Goal: Navigation & Orientation: Find specific page/section

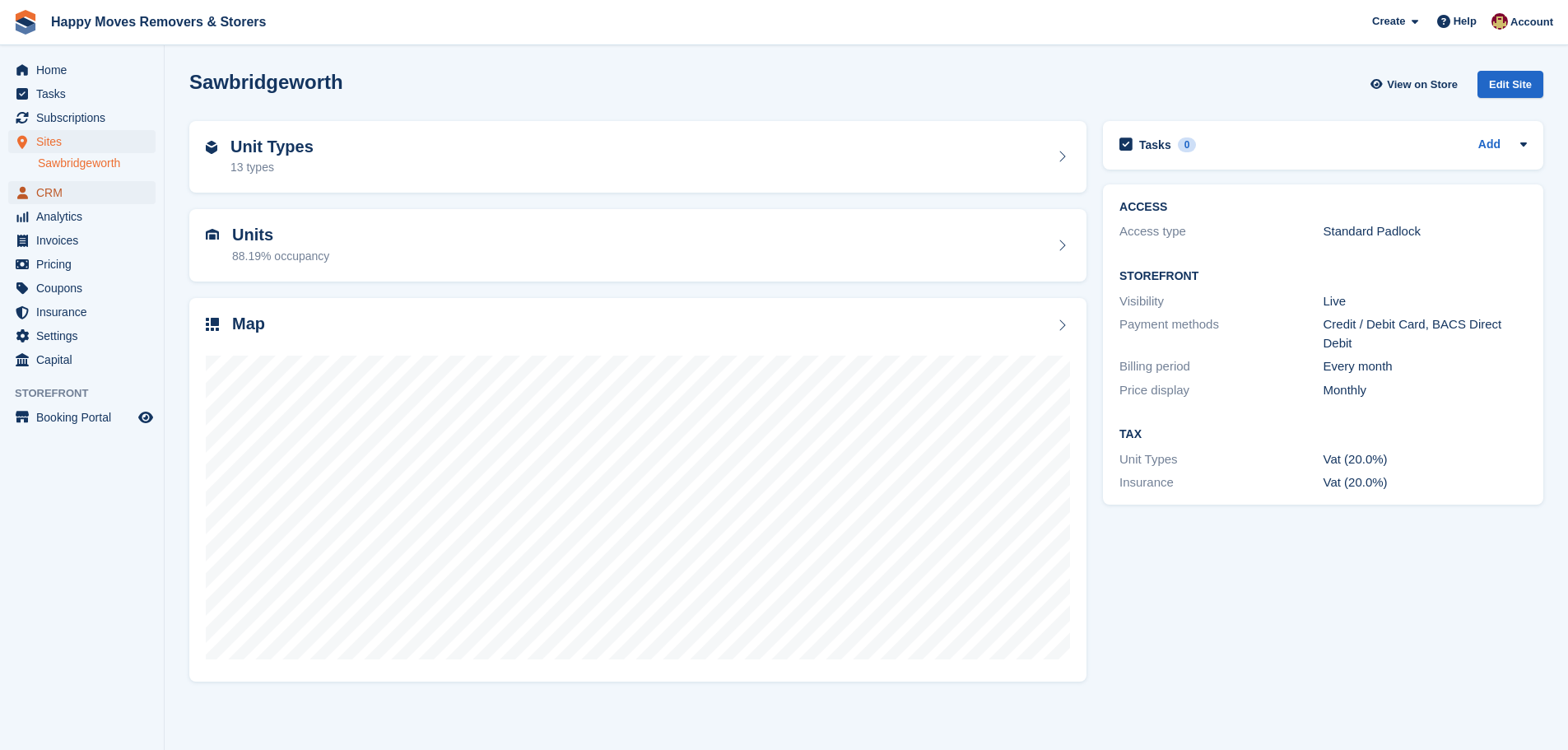
click at [50, 195] on span "CRM" at bounding box center [85, 192] width 98 height 23
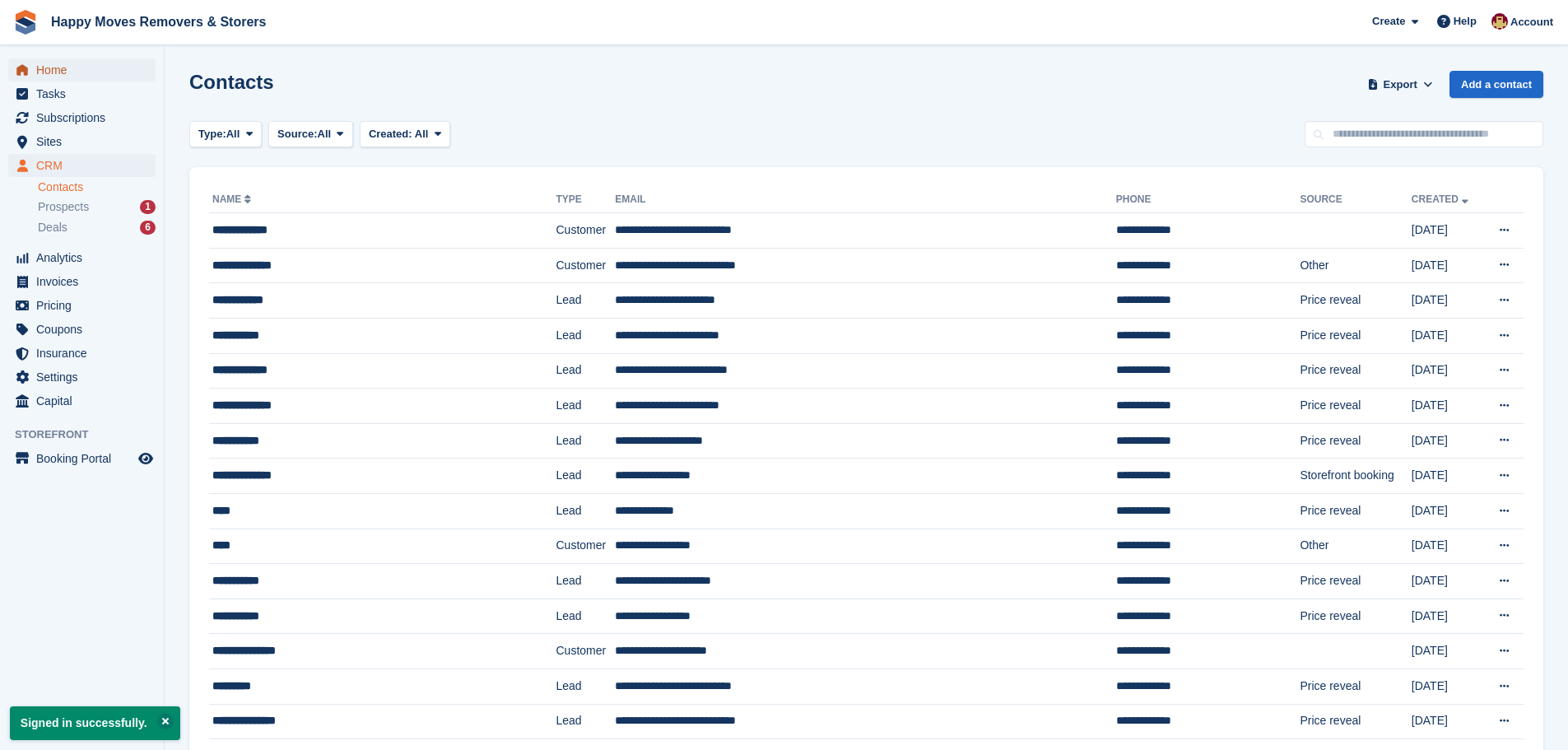
click at [53, 66] on span "Home" at bounding box center [85, 69] width 98 height 23
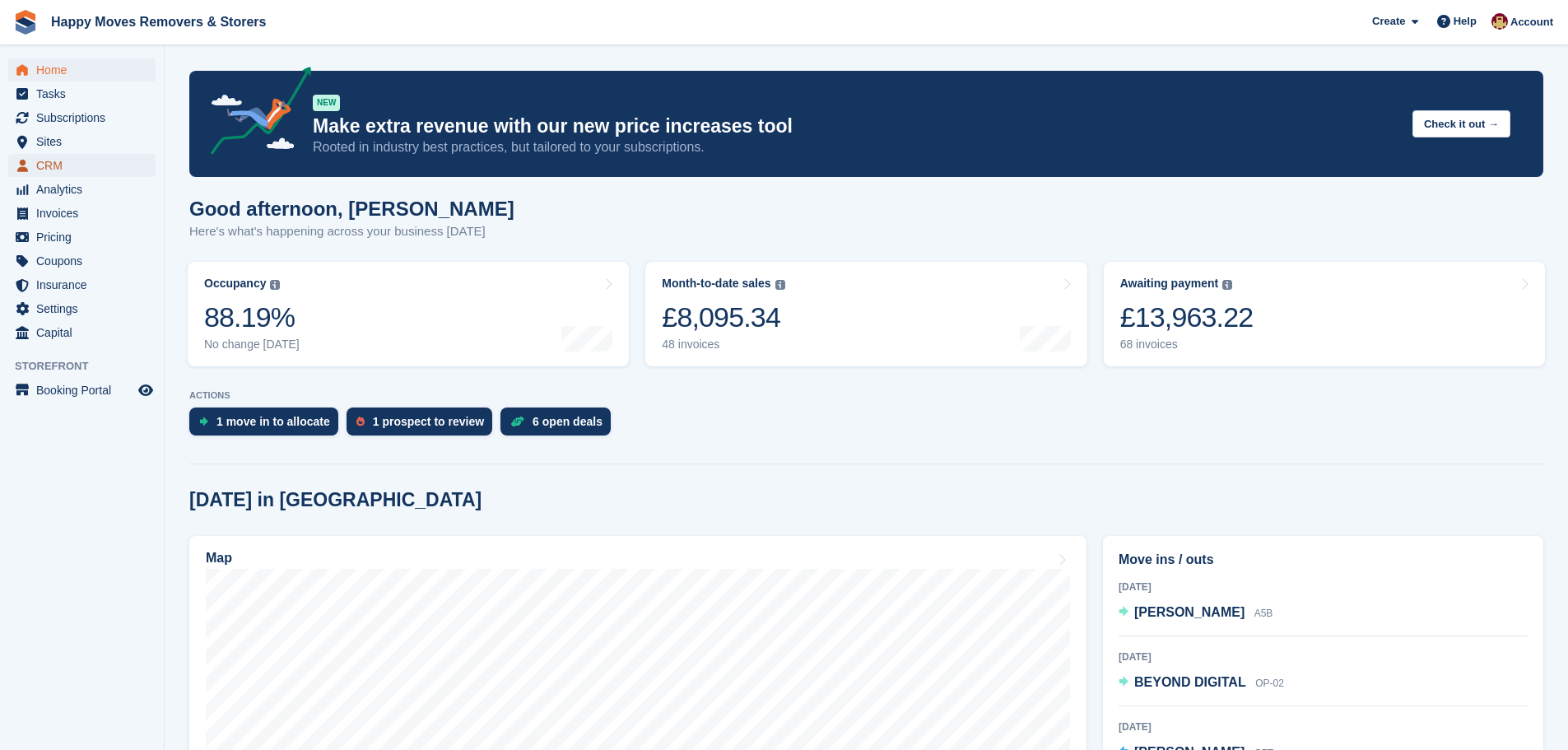
click at [56, 166] on span "CRM" at bounding box center [85, 165] width 98 height 23
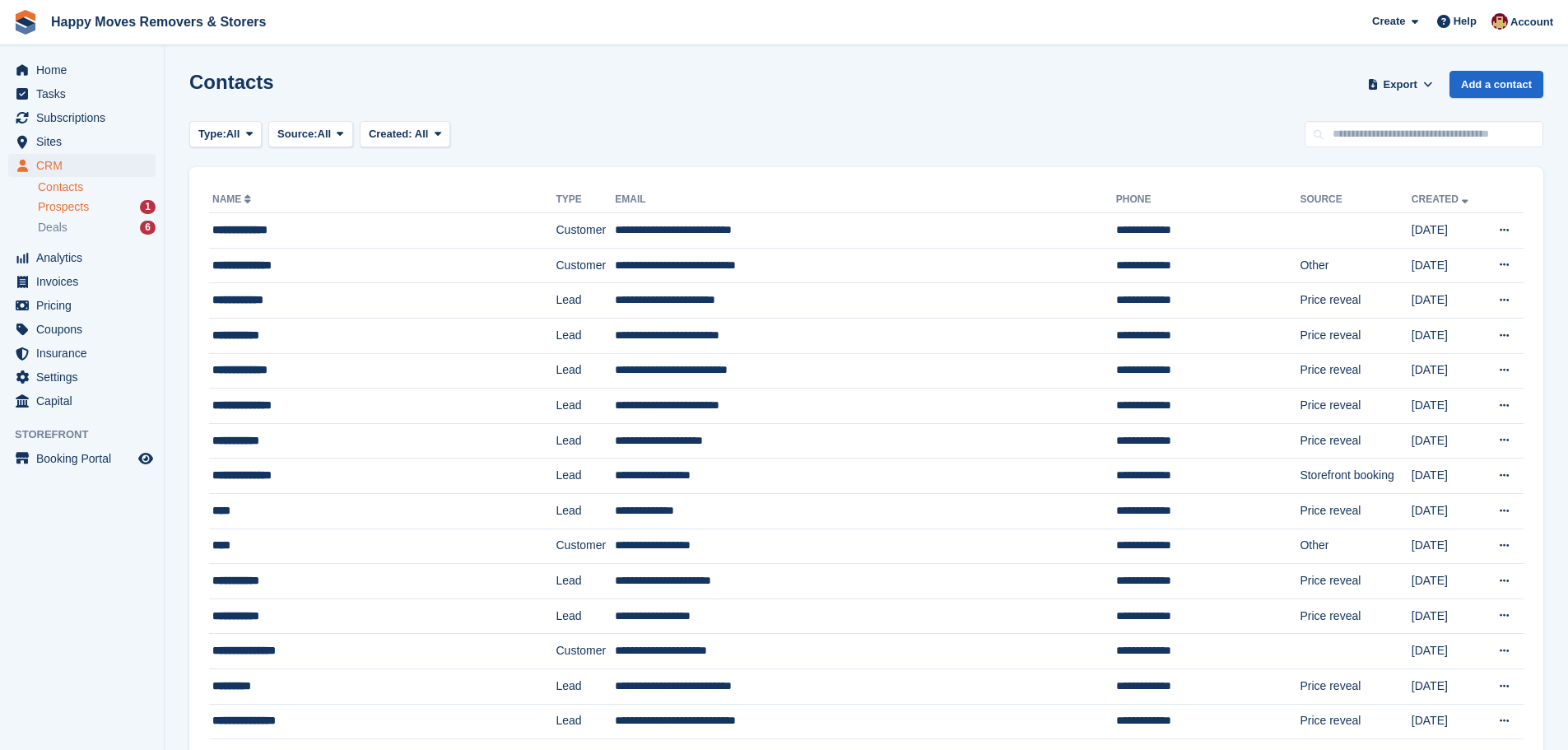
click at [153, 205] on div "1" at bounding box center [147, 207] width 16 height 14
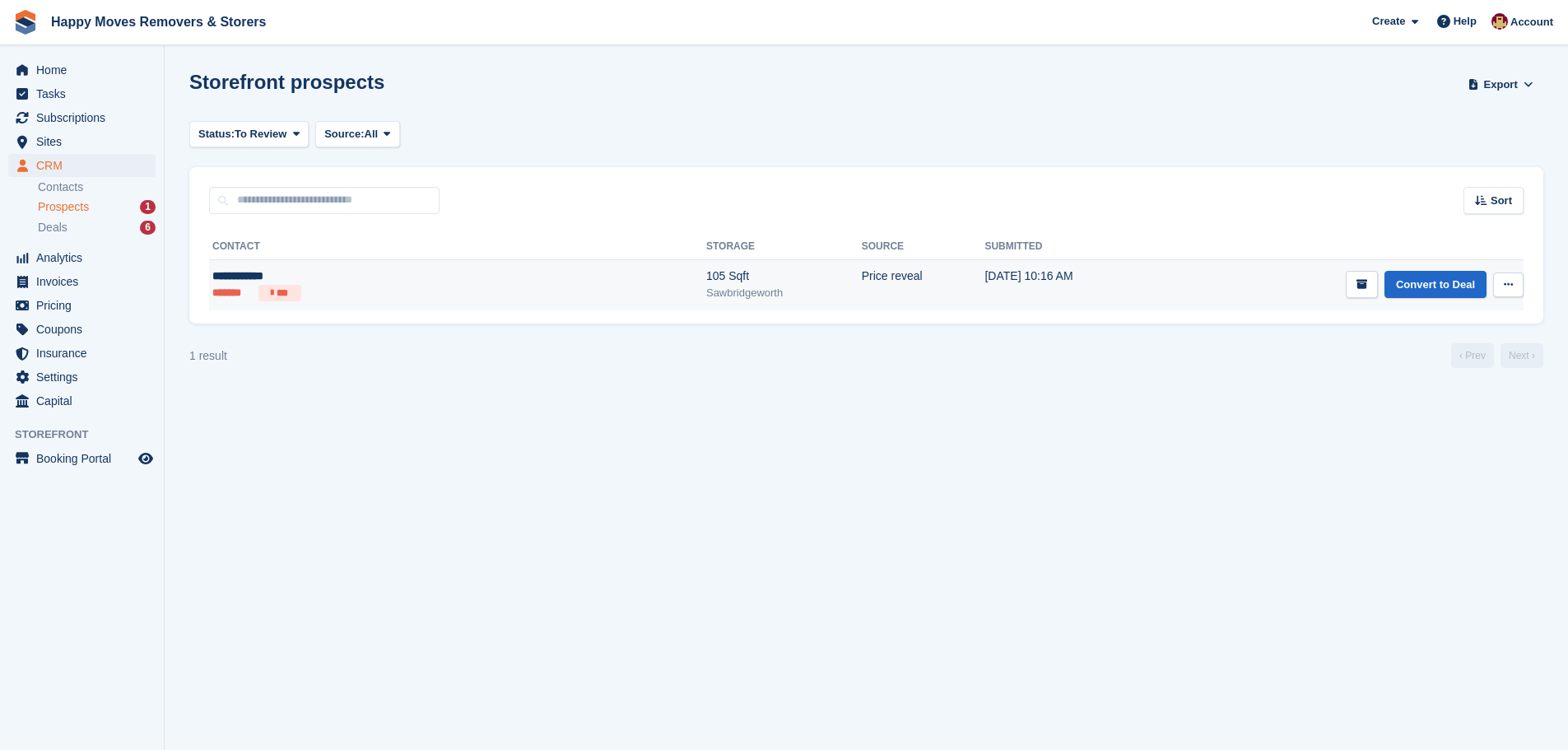
click at [241, 291] on li "*******" at bounding box center [231, 293] width 40 height 17
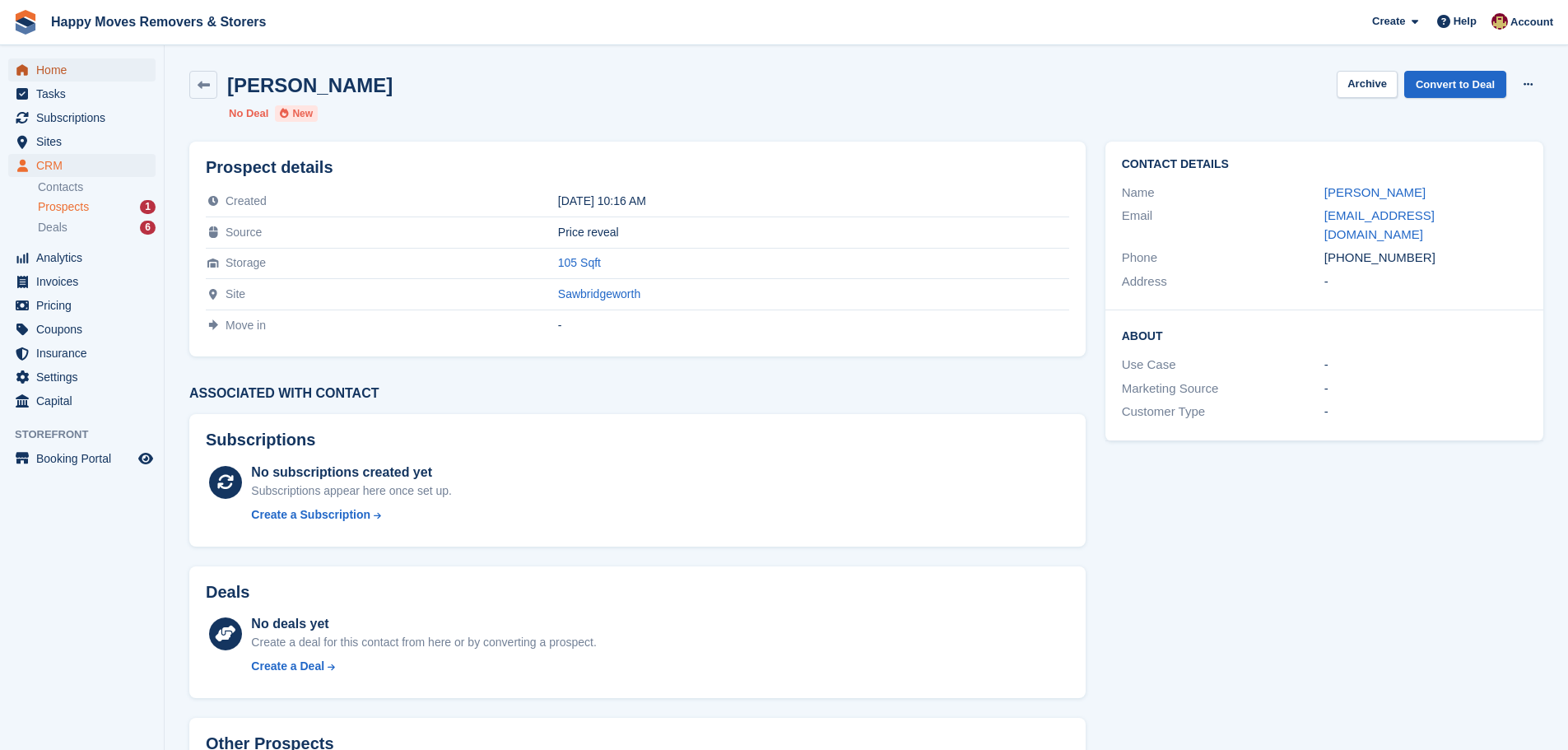
click at [49, 71] on span "Home" at bounding box center [85, 69] width 98 height 23
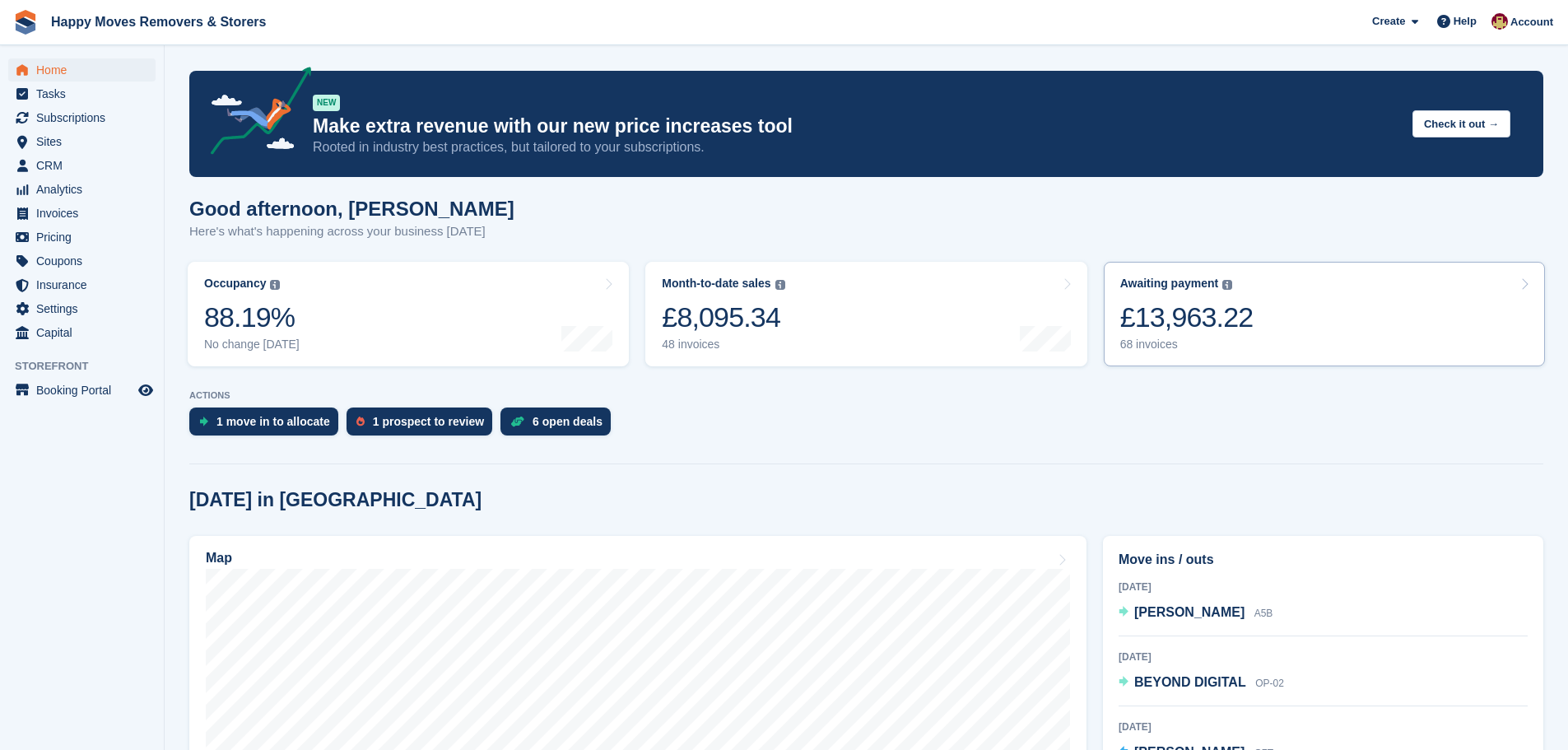
click at [1159, 289] on div "Awaiting payment" at bounding box center [1168, 284] width 98 height 14
